Goal: Transaction & Acquisition: Purchase product/service

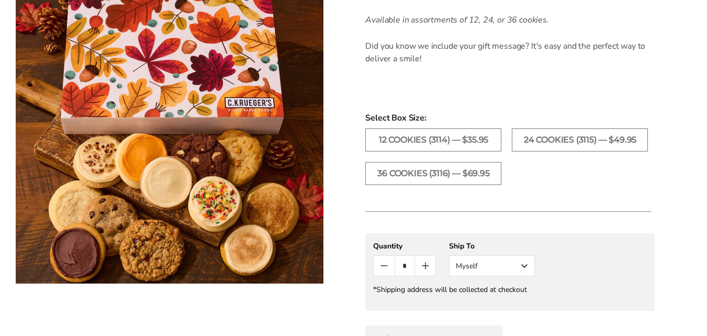
scroll to position [681, 0]
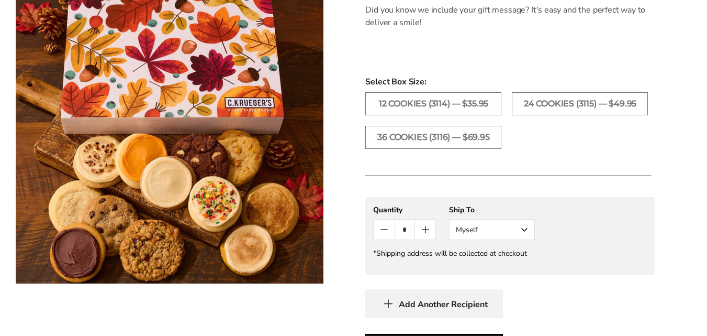
click at [423, 224] on icon "Count plus" at bounding box center [425, 229] width 13 height 13
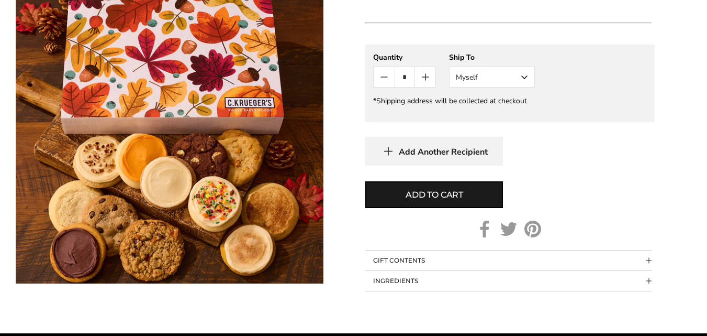
scroll to position [838, 0]
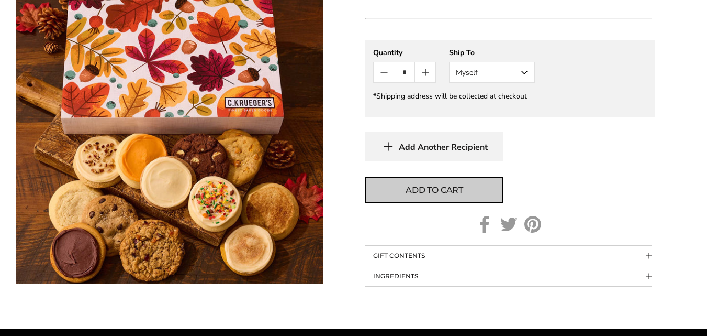
click at [438, 191] on span "Add to cart" at bounding box center [435, 190] width 58 height 13
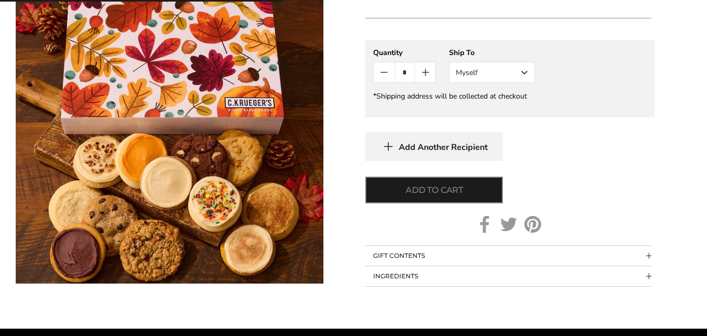
type input "*"
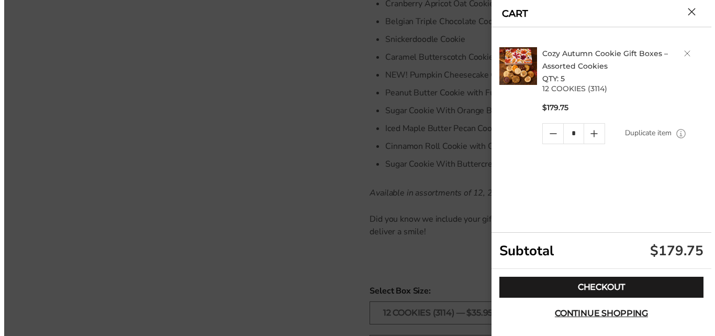
scroll to position [471, 0]
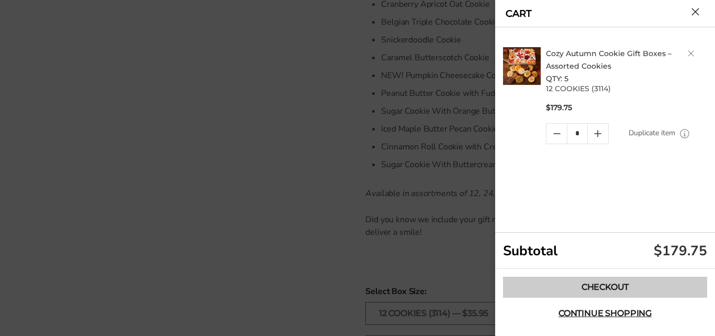
click at [596, 285] on link "Checkout" at bounding box center [605, 286] width 204 height 21
